Goal: Find specific page/section

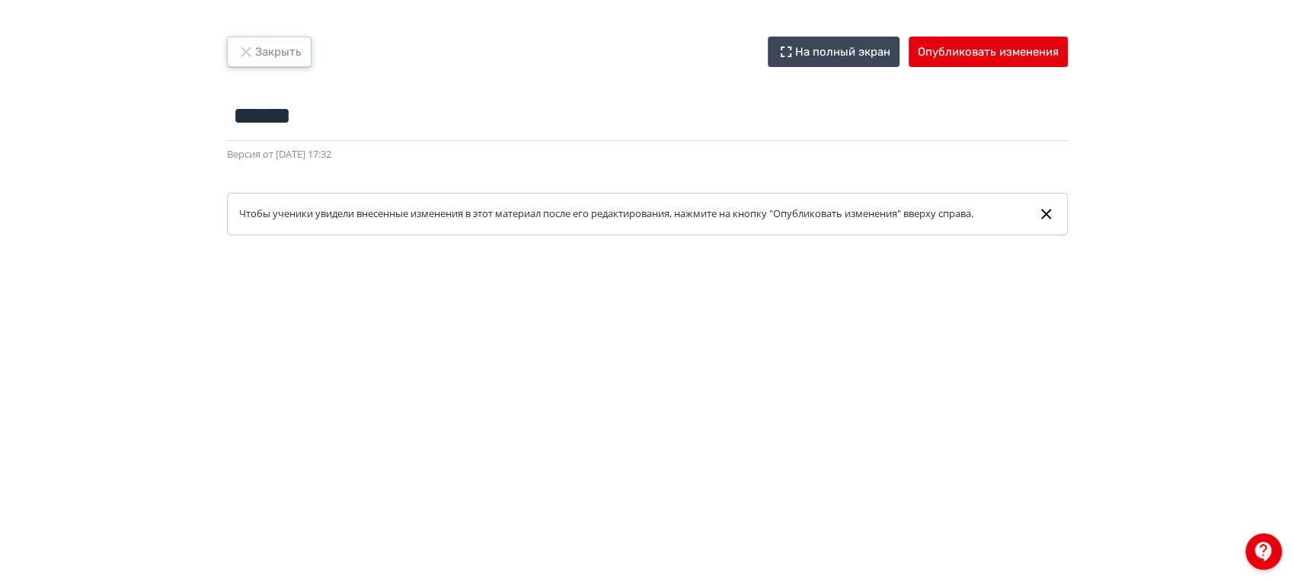
click at [256, 62] on button "Закрыть" at bounding box center [269, 52] width 85 height 30
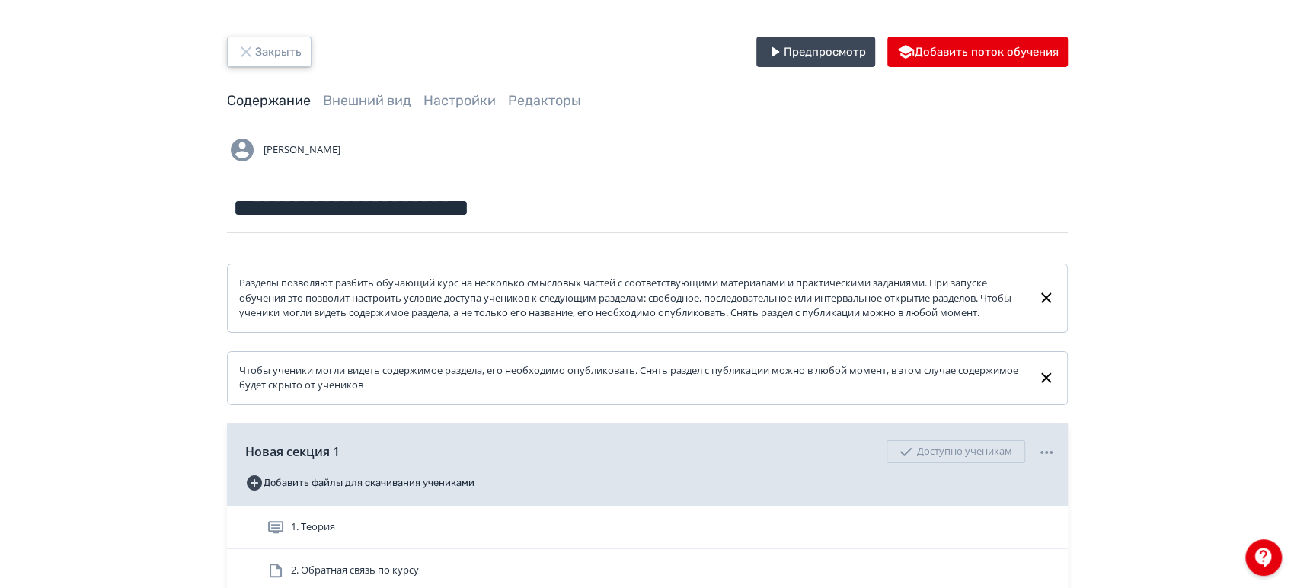
click at [255, 56] on button "Закрыть" at bounding box center [269, 52] width 85 height 30
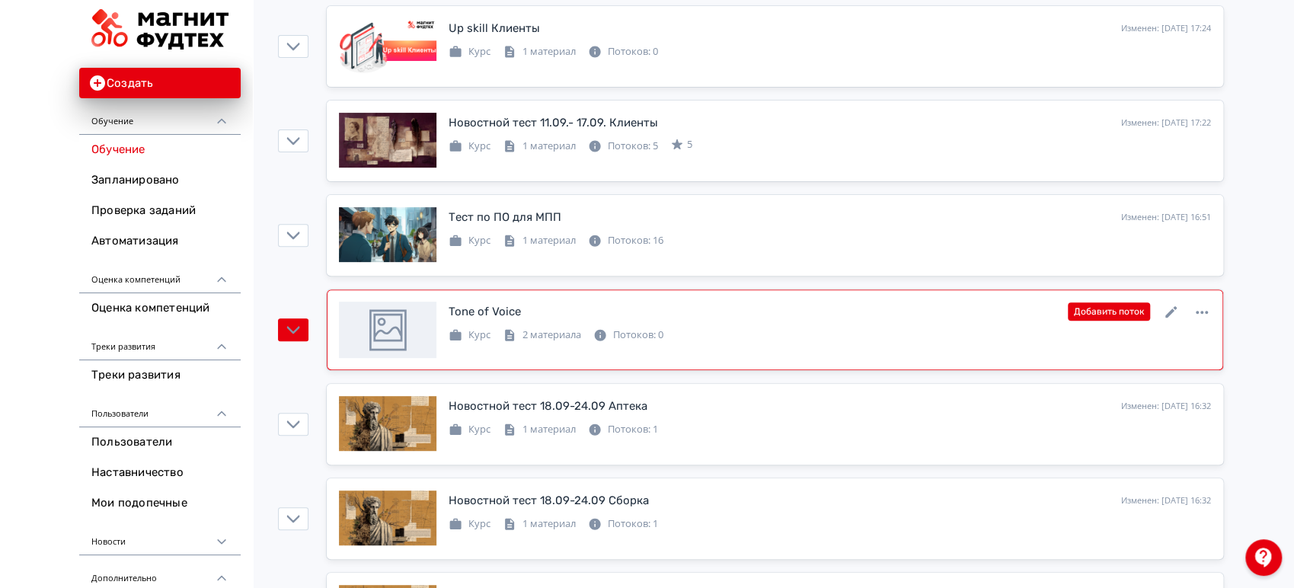
scroll to position [338, 0]
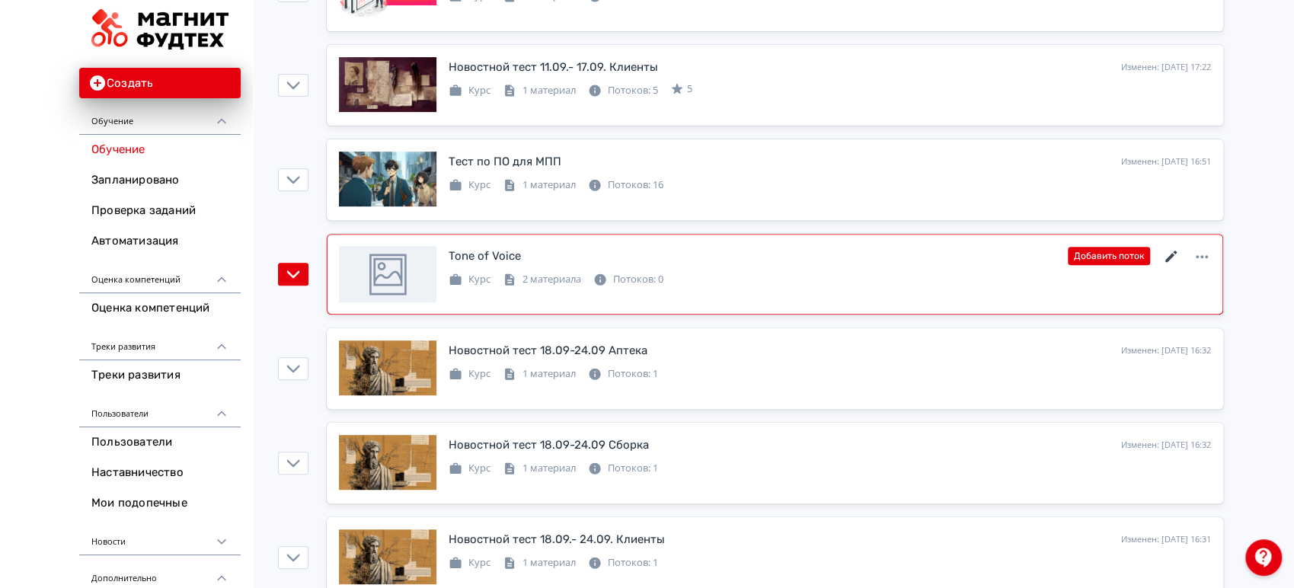
click at [1168, 254] on icon at bounding box center [1171, 256] width 18 height 18
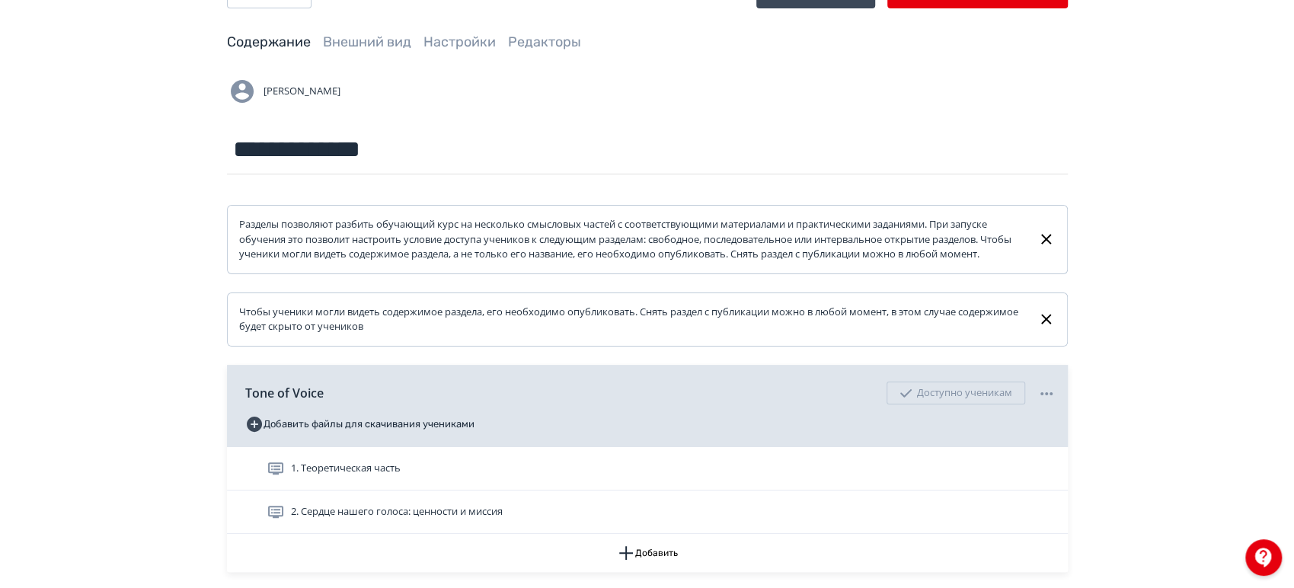
scroll to position [169, 0]
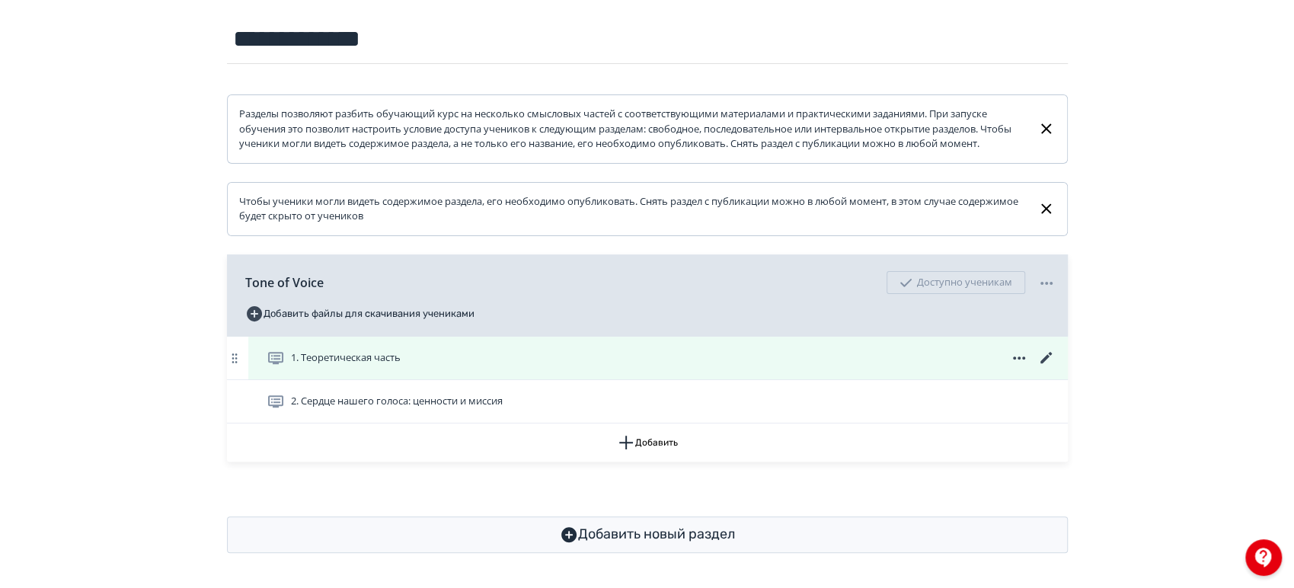
click at [1044, 367] on icon at bounding box center [1046, 358] width 18 height 18
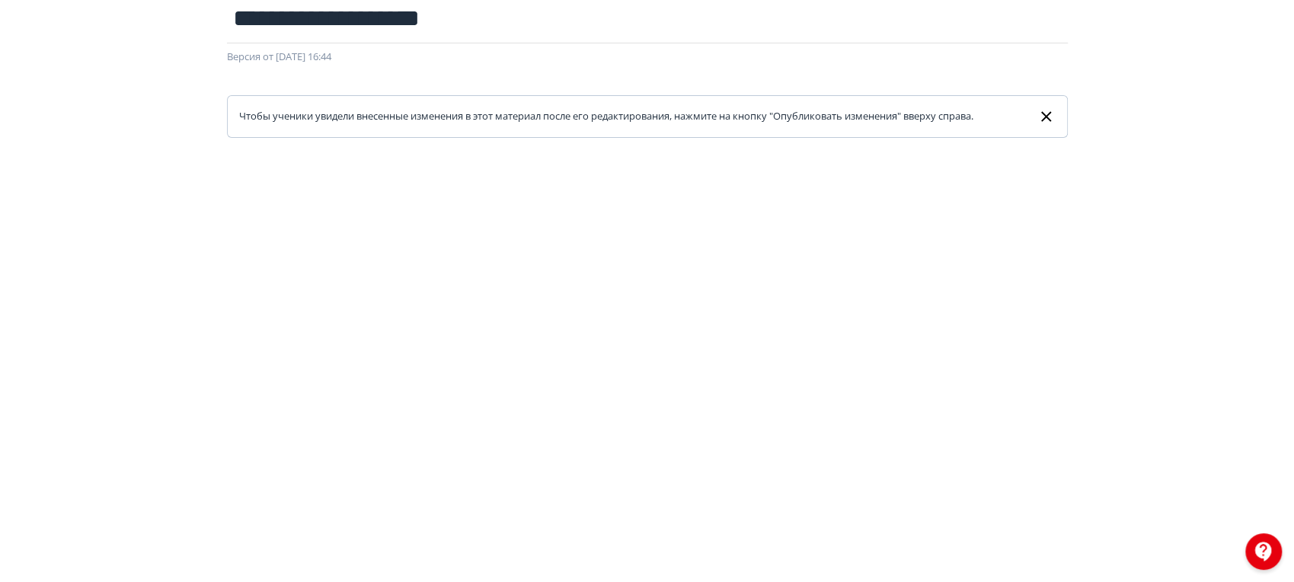
scroll to position [199, 0]
